Goal: Transaction & Acquisition: Register for event/course

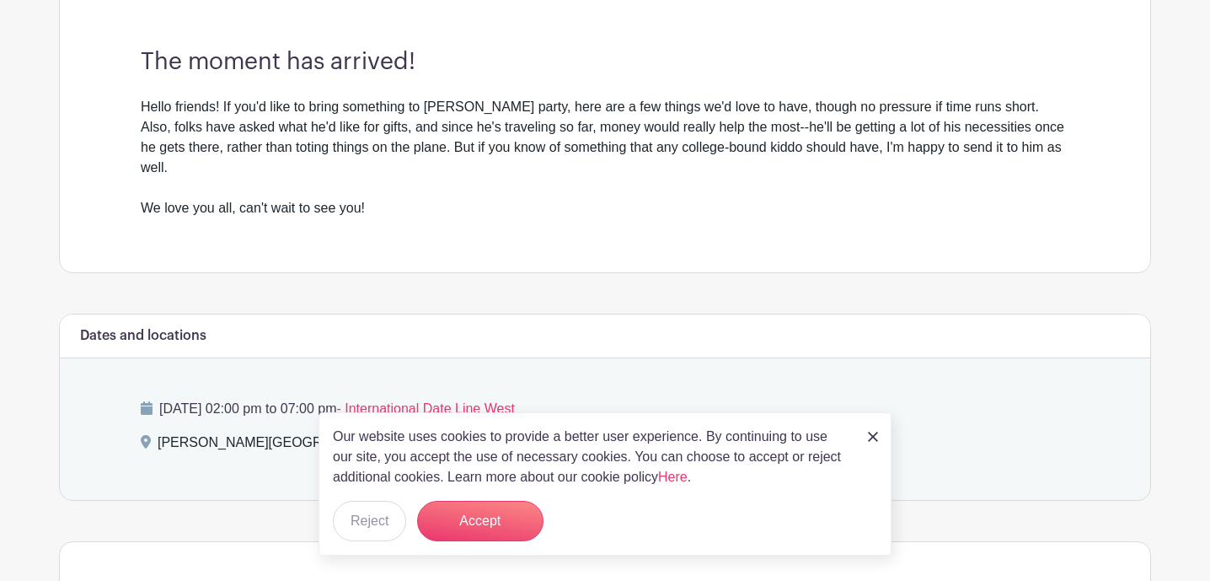
scroll to position [506, 0]
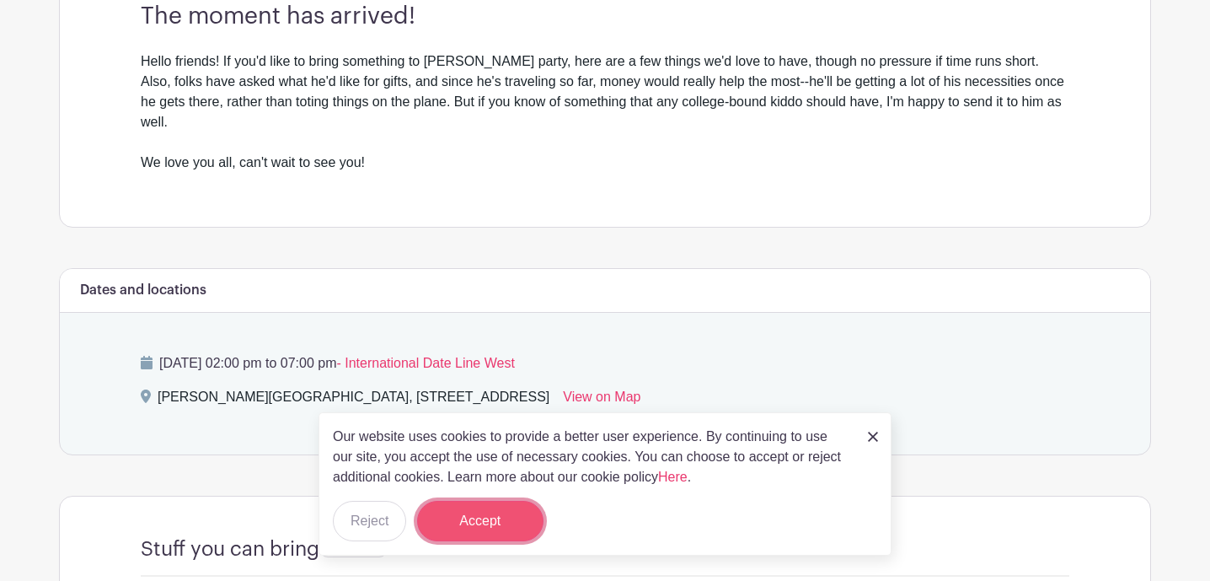
click at [495, 516] on button "Accept" at bounding box center [480, 520] width 126 height 40
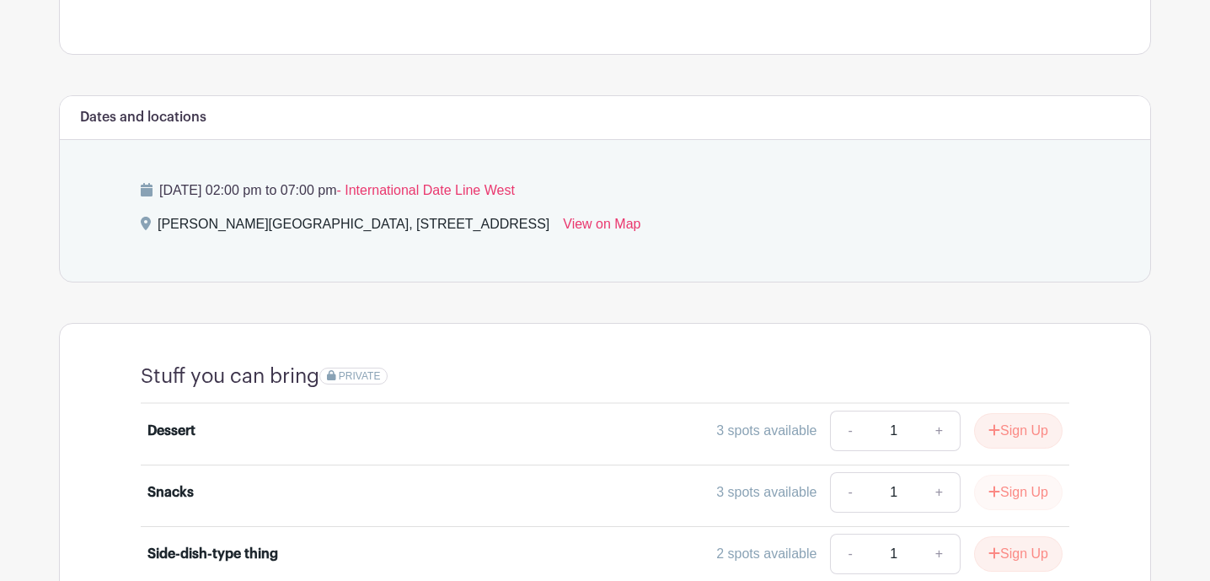
scroll to position [680, 0]
click at [1004, 416] on button "Sign Up" at bounding box center [1018, 429] width 88 height 35
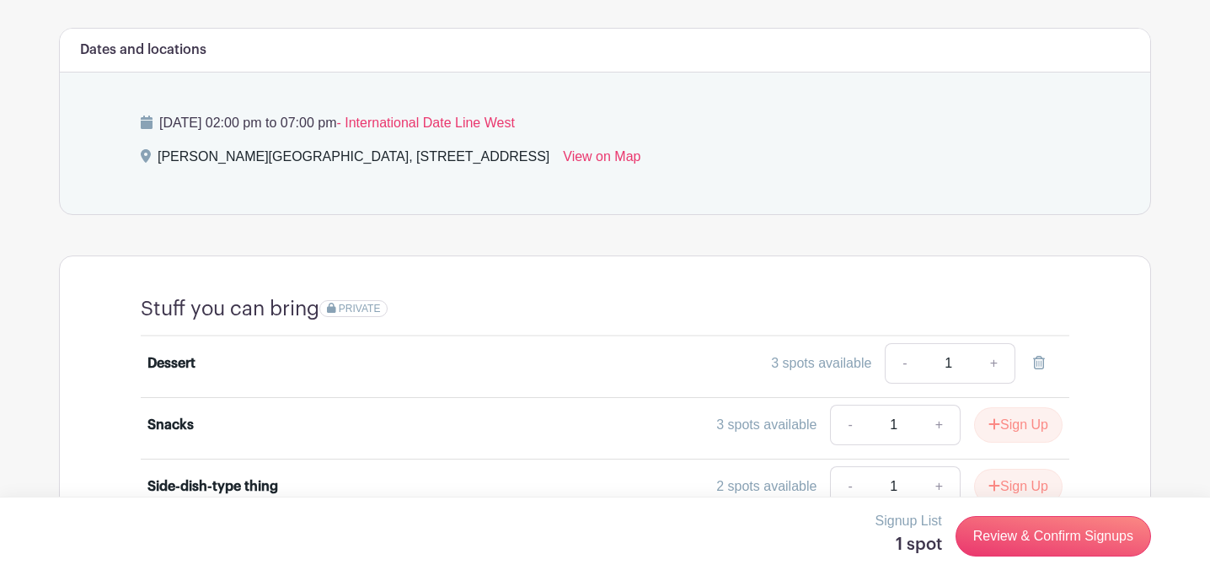
scroll to position [812, 0]
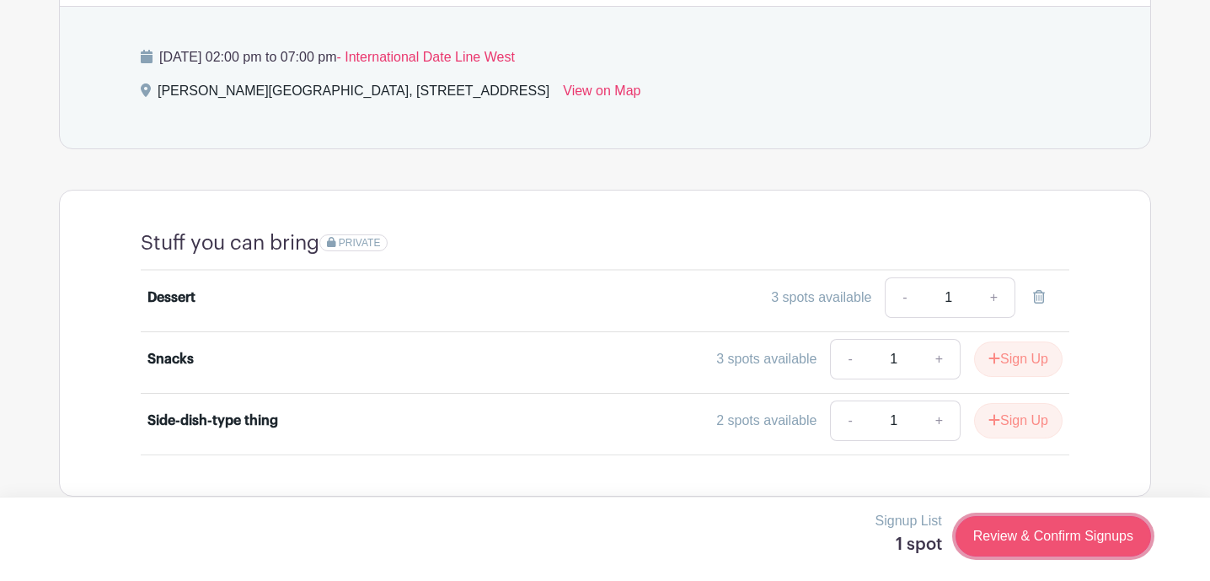
click at [1070, 542] on link "Review & Confirm Signups" at bounding box center [1052, 536] width 195 height 40
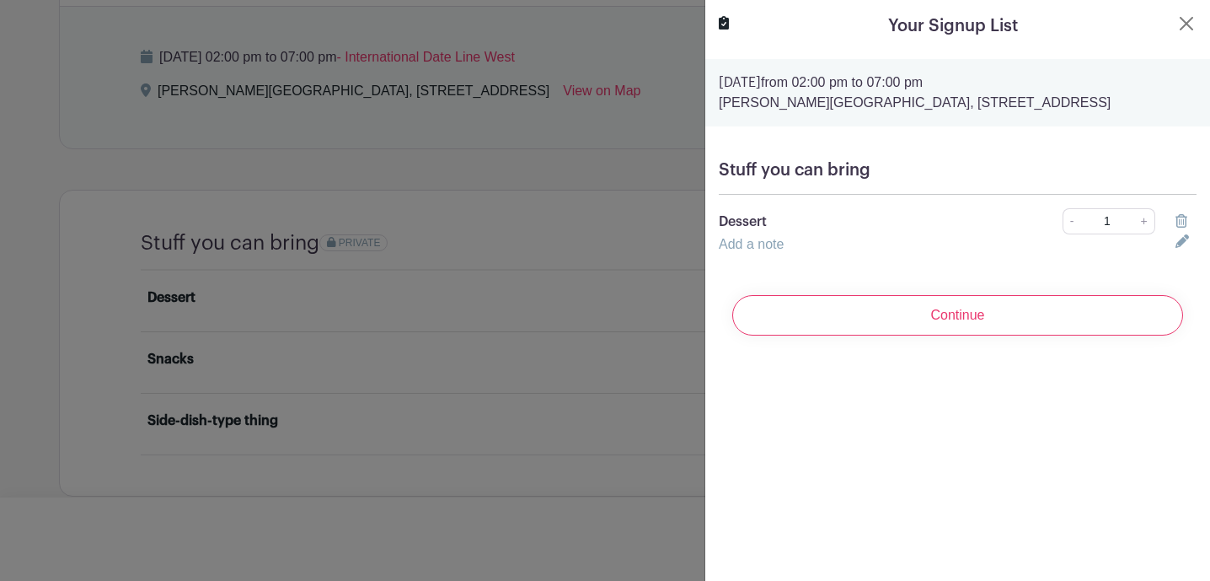
click at [786, 240] on div "Add a note" at bounding box center [937, 244] width 457 height 20
click at [757, 249] on link "Add a note" at bounding box center [751, 244] width 65 height 14
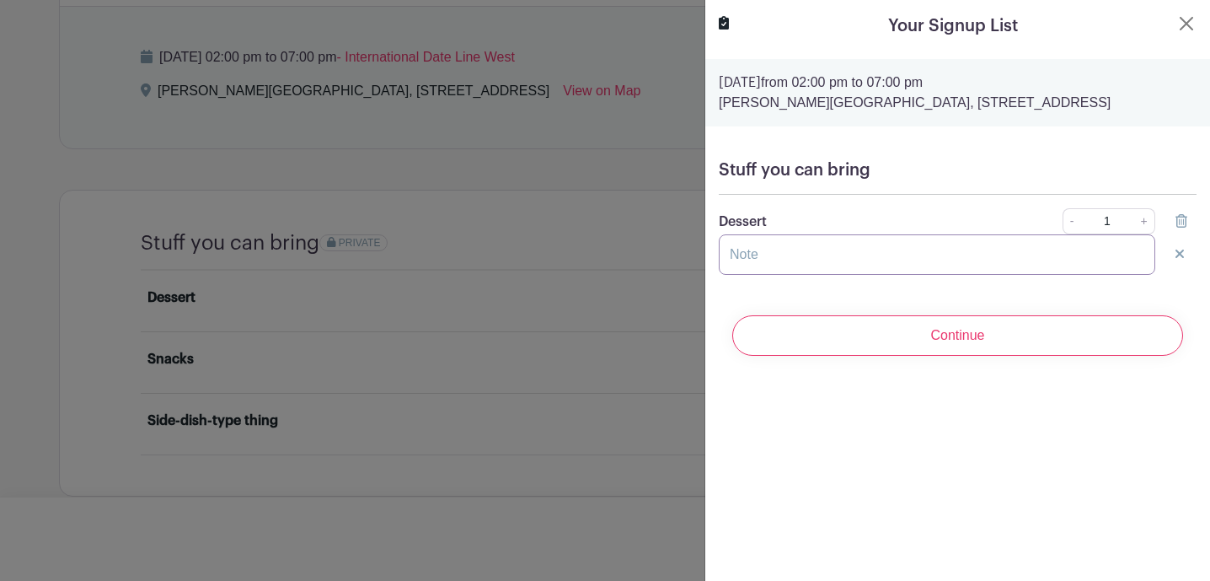
click at [756, 261] on input "text" at bounding box center [937, 254] width 436 height 40
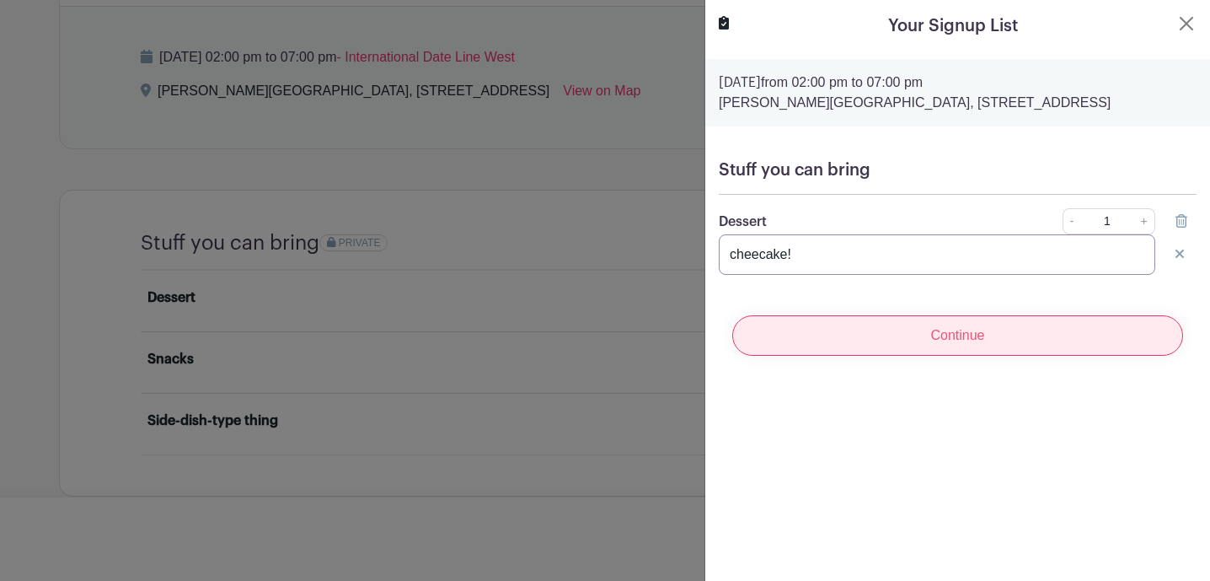
type input "cheecake!"
click at [971, 345] on input "Continue" at bounding box center [957, 335] width 451 height 40
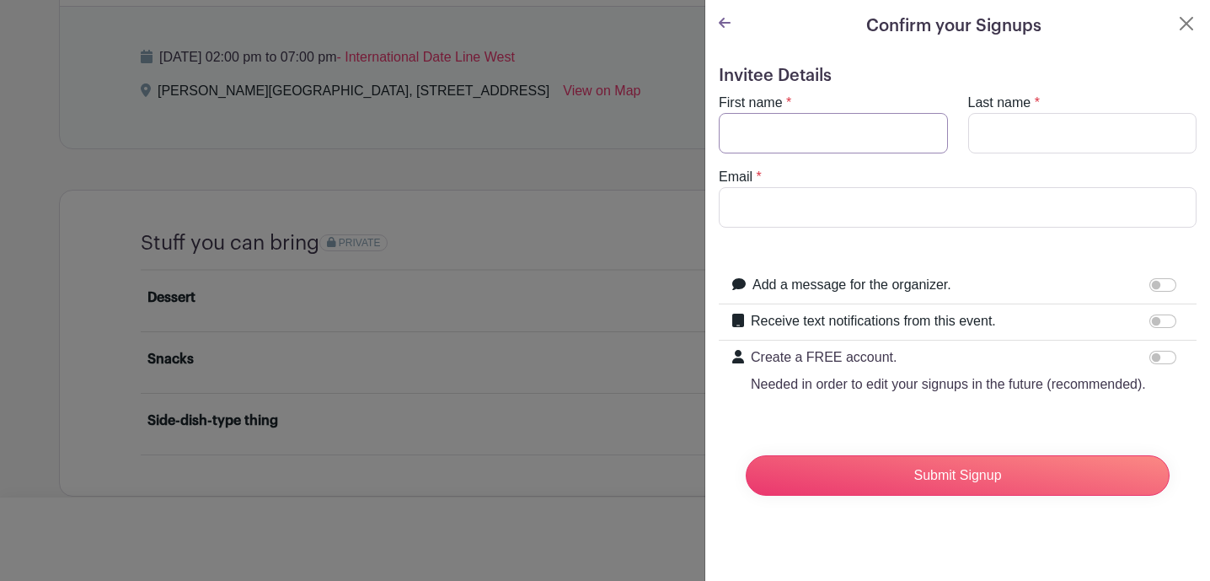
click at [820, 119] on input "First name" at bounding box center [833, 133] width 229 height 40
type input "[PERSON_NAME]"
type input "[EMAIL_ADDRESS][DOMAIN_NAME]"
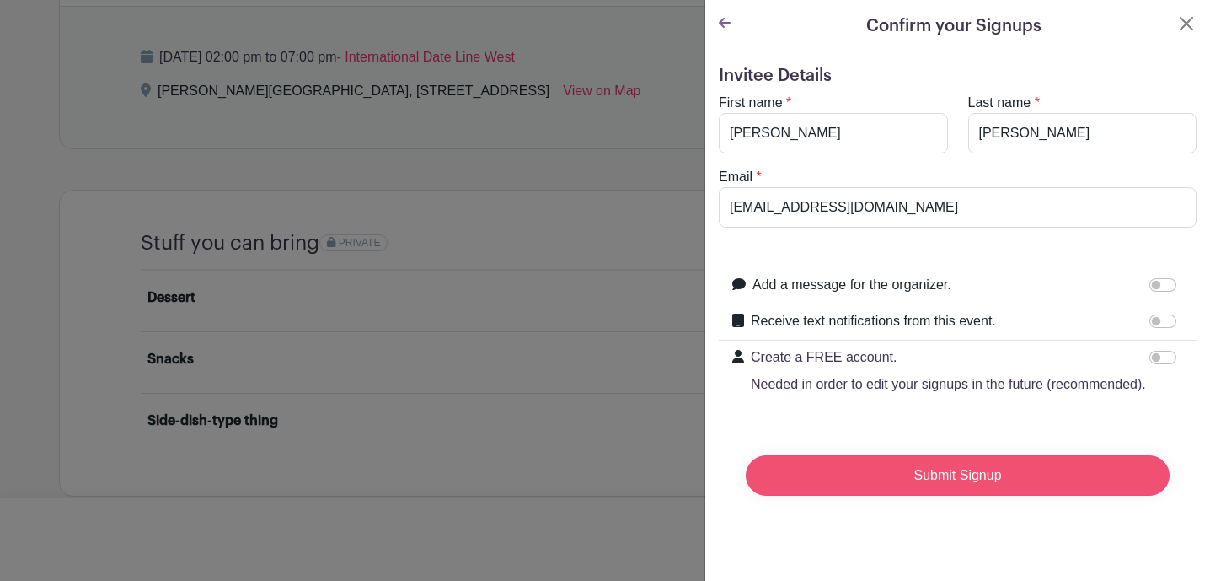
click at [1018, 473] on input "Submit Signup" at bounding box center [958, 475] width 424 height 40
